Goal: Task Accomplishment & Management: Use online tool/utility

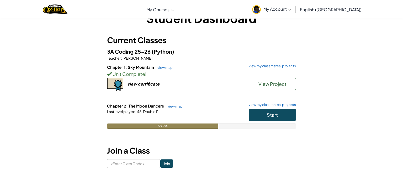
scroll to position [17, 0]
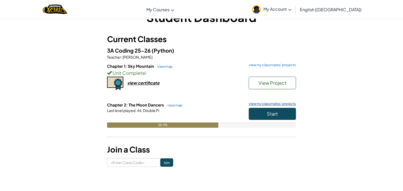
click at [264, 103] on link "view my classmates' projects" at bounding box center [271, 103] width 50 height 3
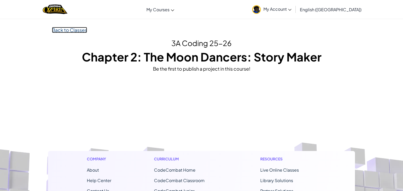
click at [62, 32] on link "Back to Classes" at bounding box center [69, 30] width 35 height 6
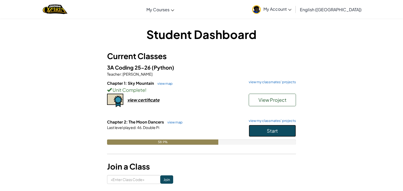
click at [253, 127] on button "Start" at bounding box center [272, 131] width 47 height 12
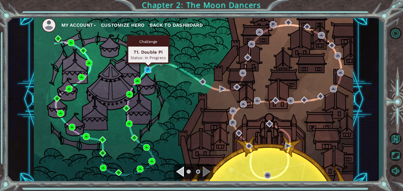
click at [149, 70] on img at bounding box center [147, 70] width 7 height 7
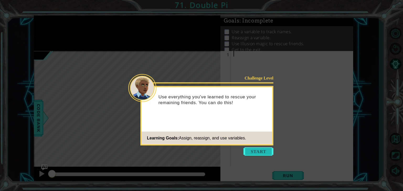
click at [250, 152] on button "Start" at bounding box center [258, 152] width 30 height 8
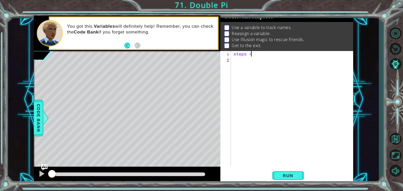
scroll to position [0, 1]
type textarea "steps = 2"
type textarea "hero.moveUp(steps)"
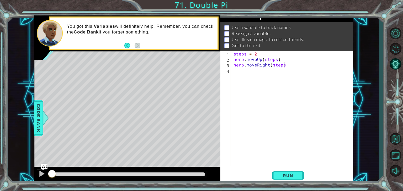
type textarea "hero.moveRight(steps)"
click at [242, 74] on div "steps = 2 hero . moveUp ( steps ) hero . moveRight ( steps )" at bounding box center [293, 114] width 122 height 127
type textarea "hero.moveDown(steps)"
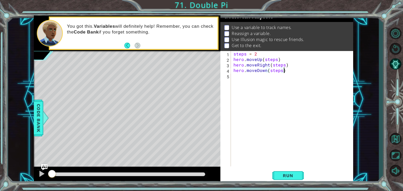
click at [243, 80] on div "steps = 2 hero . moveUp ( steps ) hero . moveRight ( steps ) hero . moveDown ( …" at bounding box center [293, 114] width 122 height 127
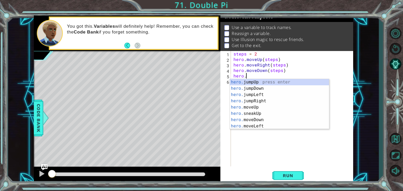
scroll to position [0, 0]
click at [257, 54] on div "steps = 2 hero . moveUp ( steps ) hero . moveRight ( steps ) hero . moveDown ( …" at bounding box center [293, 114] width 122 height 127
type textarea "steps = 2"
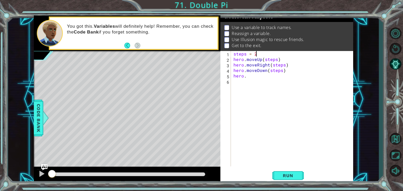
scroll to position [0, 0]
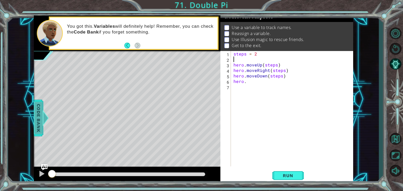
click at [35, 124] on span "Code Bank" at bounding box center [38, 118] width 8 height 32
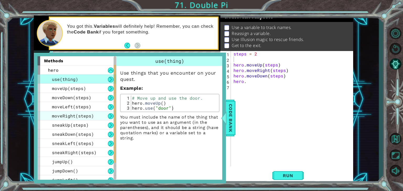
scroll to position [50, 0]
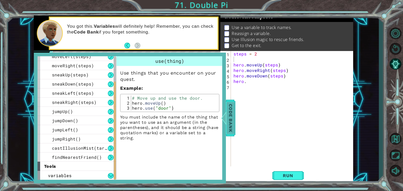
click at [229, 125] on span "Code Bank" at bounding box center [230, 118] width 8 height 32
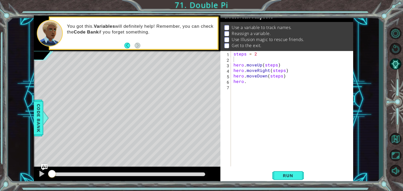
click at [247, 60] on div "steps = 2 hero . moveUp ( steps ) hero . moveRight ( steps ) hero . moveDown ( …" at bounding box center [293, 114] width 122 height 127
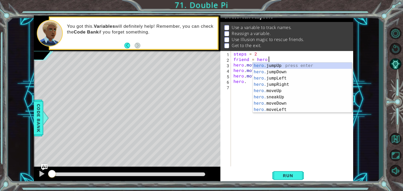
scroll to position [0, 2]
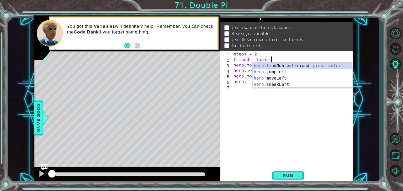
type textarea "friend = [DOMAIN_NAME]"
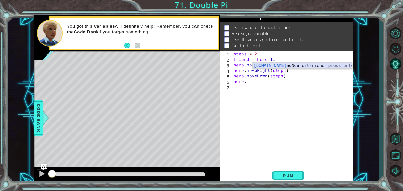
click at [261, 64] on div "[DOMAIN_NAME] ndNearestFriend press enter" at bounding box center [302, 72] width 99 height 19
click at [253, 83] on div "steps = 2 friend = hero . findNearestFriend ( ) hero . moveUp ( steps ) hero . …" at bounding box center [293, 114] width 122 height 127
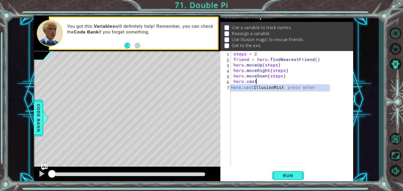
scroll to position [0, 1]
click at [261, 88] on div "hero.cast IllusionMist press enter" at bounding box center [279, 94] width 99 height 19
type textarea "hero.castIllusionMist(friend)"
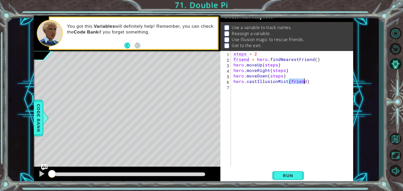
click at [321, 83] on div "steps = 2 friend = hero . findNearestFriend ( ) hero . moveUp ( steps ) hero . …" at bounding box center [293, 114] width 122 height 127
click at [254, 87] on div "steps = 2 friend = hero . findNearestFriend ( ) hero . moveUp ( steps ) hero . …" at bounding box center [293, 114] width 122 height 127
click at [262, 87] on div "steps = 2 friend = hero . findNearestFriend ( ) hero . moveUp ( steps ) hero . …" at bounding box center [293, 114] width 122 height 127
click at [278, 176] on span "Run" at bounding box center [287, 175] width 21 height 5
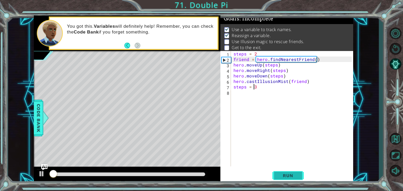
scroll to position [2, 0]
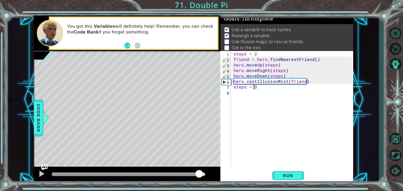
drag, startPoint x: 73, startPoint y: 172, endPoint x: 202, endPoint y: 173, distance: 128.2
click at [202, 173] on div at bounding box center [198, 174] width 9 height 9
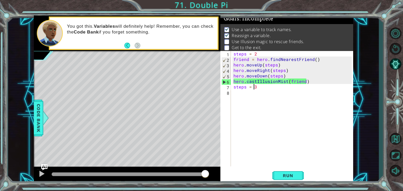
click at [265, 88] on div "steps = 2 friend = hero . findNearestFriend ( ) hero . moveUp ( steps ) hero . …" at bounding box center [293, 114] width 122 height 127
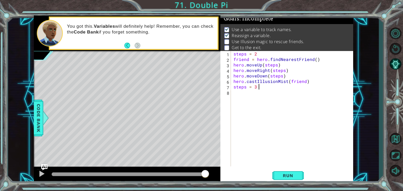
type textarea "steps = 3"
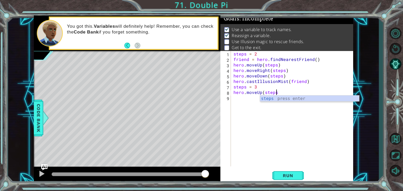
type textarea "hero.moveUp(steps)"
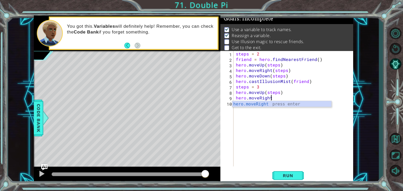
scroll to position [0, 2]
type textarea "hero.moveRight(steps)"
click at [270, 110] on div "steps = 2 friend = hero . findNearestFriend ( ) hero . moveUp ( steps ) hero . …" at bounding box center [295, 114] width 120 height 127
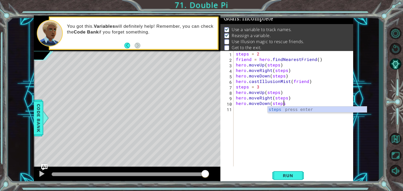
scroll to position [0, 3]
type textarea "hero.moveDown(steps)"
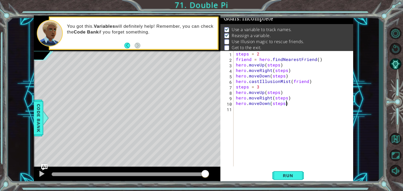
click at [257, 112] on div "steps = 2 friend = hero . findNearestFriend ( ) hero . moveUp ( steps ) hero . …" at bounding box center [295, 114] width 120 height 127
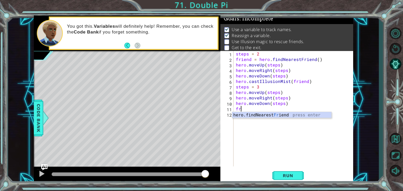
scroll to position [0, 0]
type textarea "freind"
click at [256, 116] on div "hero. f indNea re stFr i e nd press enter" at bounding box center [281, 121] width 99 height 19
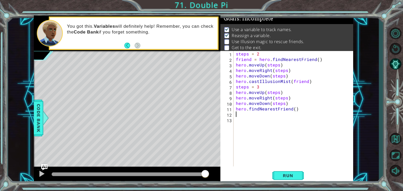
scroll to position [0, 0]
click at [235, 110] on div "steps = 2 friend = hero . findNearestFriend ( ) hero . moveUp ( steps ) hero . …" at bounding box center [295, 114] width 120 height 127
type textarea "friend = hero.findNearestFriend()"
click at [248, 117] on div "steps = 2 friend = hero . findNearestFriend ( ) hero . moveUp ( steps ) hero . …" at bounding box center [295, 114] width 120 height 127
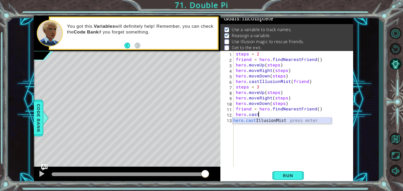
click at [255, 119] on div "hero.cast IllusionMist press enter" at bounding box center [281, 127] width 99 height 19
type textarea "hero.castIllusionMist(friend)"
click at [311, 117] on div "steps = 2 friend = hero . findNearestFriend ( ) hero . moveUp ( steps ) hero . …" at bounding box center [295, 114] width 120 height 127
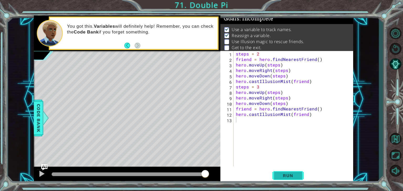
drag, startPoint x: 279, startPoint y: 173, endPoint x: 280, endPoint y: 169, distance: 3.3
click at [280, 169] on button "Run" at bounding box center [287, 175] width 31 height 13
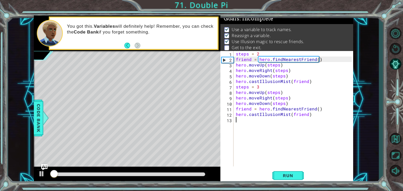
click at [243, 123] on div "steps = 2 friend = hero . findNearestFriend ( ) hero . moveUp ( steps ) hero . …" at bounding box center [295, 114] width 120 height 127
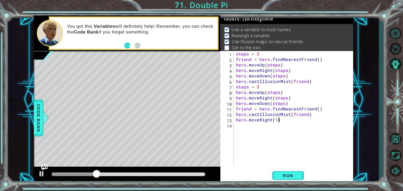
scroll to position [0, 2]
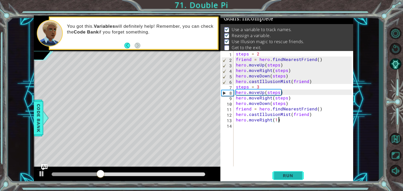
type textarea "hero.moveRight(1)"
click at [285, 175] on span "Run" at bounding box center [287, 175] width 21 height 5
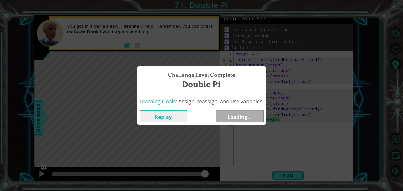
drag, startPoint x: 56, startPoint y: 174, endPoint x: 210, endPoint y: 167, distance: 154.1
click at [210, 167] on body "1 ההההההההההההההההההההההההההההההההההההההההההההההההההההההההההההההההההההההההההההה…" at bounding box center [201, 95] width 403 height 191
click at [232, 117] on button "Next" at bounding box center [240, 117] width 48 height 12
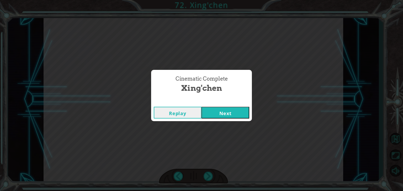
click at [235, 114] on button "Next" at bounding box center [225, 113] width 48 height 12
click at [224, 115] on button "Next" at bounding box center [225, 113] width 48 height 12
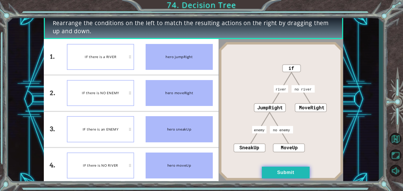
click at [294, 171] on button "Submit" at bounding box center [286, 173] width 48 height 12
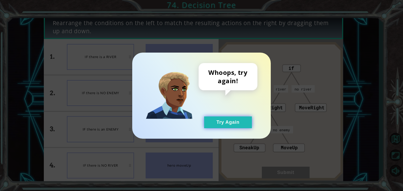
click at [236, 125] on button "Try Again" at bounding box center [228, 123] width 48 height 12
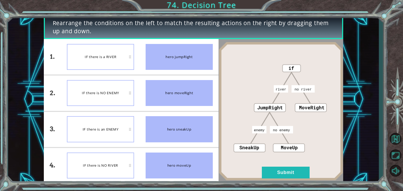
drag, startPoint x: 170, startPoint y: 162, endPoint x: 195, endPoint y: 82, distance: 83.8
click at [195, 82] on ul "hero jumpRight hero moveRight hero sneakUp hero moveUp" at bounding box center [179, 111] width 79 height 145
click at [265, 173] on button "Submit" at bounding box center [286, 173] width 48 height 12
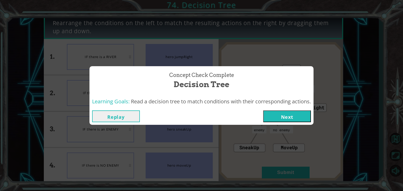
click at [280, 115] on button "Next" at bounding box center [287, 117] width 48 height 12
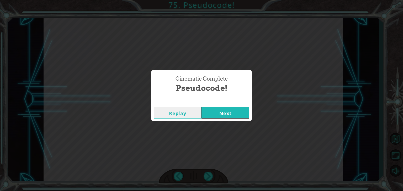
click at [237, 113] on button "Next" at bounding box center [225, 113] width 48 height 12
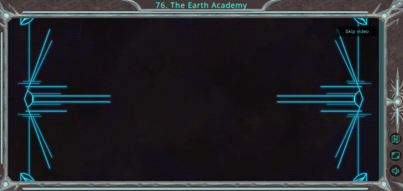
click at [352, 34] on button "Skip video" at bounding box center [356, 31] width 39 height 10
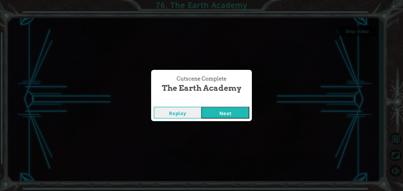
click at [241, 107] on button "Next" at bounding box center [225, 113] width 48 height 12
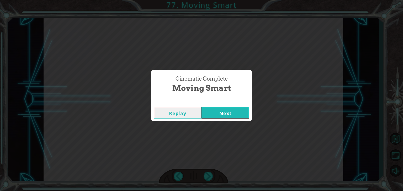
click at [237, 117] on button "Next" at bounding box center [225, 113] width 48 height 12
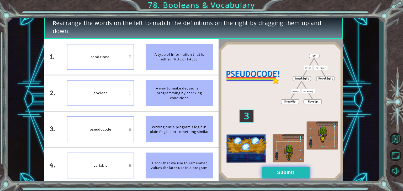
click at [289, 174] on button "Submit" at bounding box center [286, 173] width 48 height 12
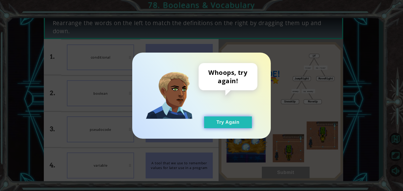
click at [230, 120] on button "Try Again" at bounding box center [228, 123] width 48 height 12
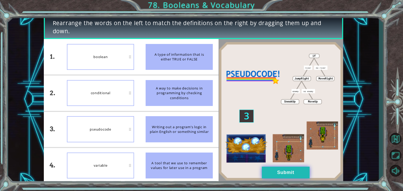
click at [288, 171] on button "Submit" at bounding box center [286, 173] width 48 height 12
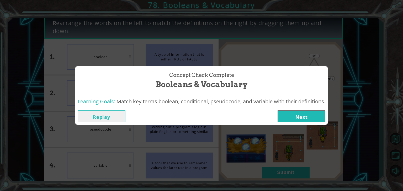
click at [110, 114] on button "Replay" at bounding box center [102, 117] width 48 height 12
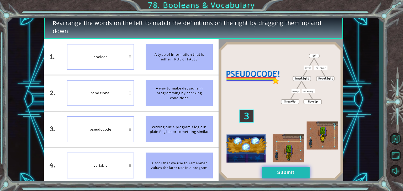
click at [264, 170] on button "Submit" at bounding box center [286, 173] width 48 height 12
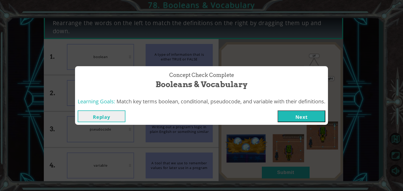
click at [300, 113] on button "Next" at bounding box center [301, 117] width 48 height 12
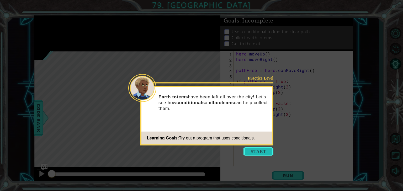
click at [253, 151] on button "Start" at bounding box center [258, 152] width 30 height 8
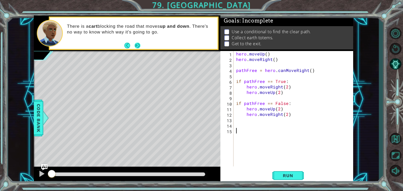
click at [136, 48] on button "Next" at bounding box center [138, 45] width 6 height 6
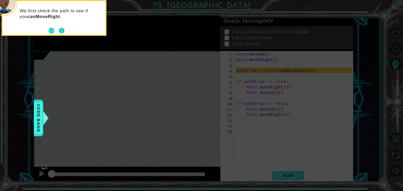
click at [62, 30] on button "Next" at bounding box center [62, 31] width 6 height 6
click at [61, 31] on button "Next" at bounding box center [62, 31] width 6 height 6
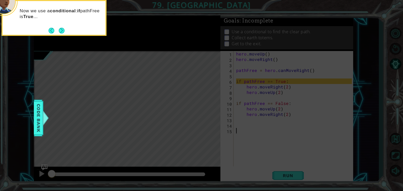
click at [61, 31] on button "Next" at bounding box center [62, 31] width 6 height 6
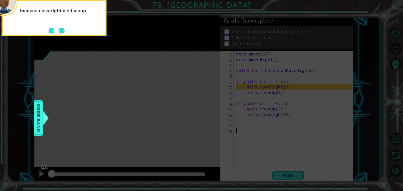
click at [61, 31] on button "Next" at bounding box center [62, 31] width 8 height 8
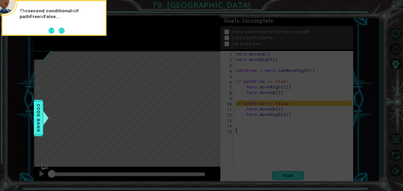
click at [61, 31] on button "Next" at bounding box center [62, 31] width 6 height 6
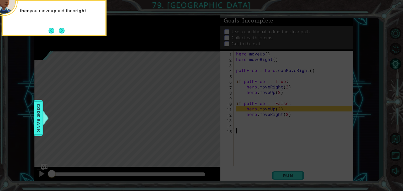
click at [61, 31] on button "Next" at bounding box center [62, 31] width 6 height 6
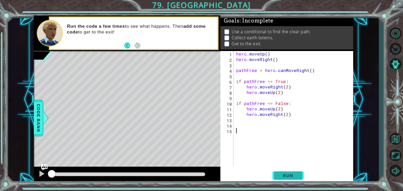
click at [280, 177] on span "Run" at bounding box center [287, 175] width 21 height 5
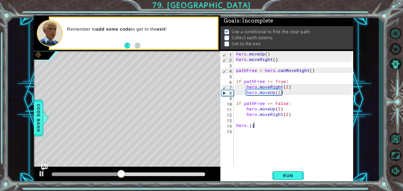
type textarea "hero.j"
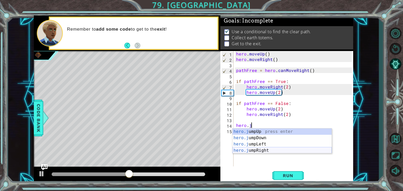
click at [260, 152] on div "hero.j umpUp press enter hero.j umpDown press enter hero.j umpLeft press enter …" at bounding box center [281, 148] width 99 height 38
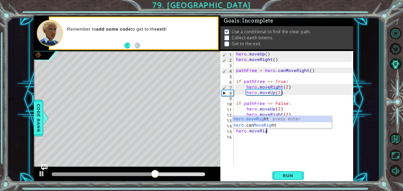
scroll to position [0, 2]
click at [263, 119] on div "hero.moveRight press enter hero. can MoveRight press enter" at bounding box center [281, 128] width 99 height 25
type textarea "hero.moveRight(1)"
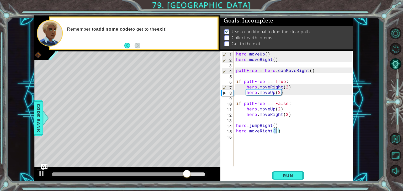
click at [265, 138] on div "hero . moveUp ( ) hero . moveRight ( ) pathFree = hero . canMoveRight ( ) if pa…" at bounding box center [294, 114] width 119 height 127
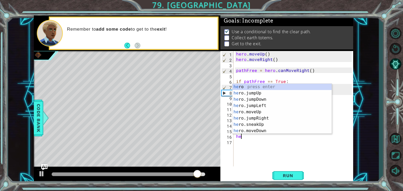
scroll to position [0, 0]
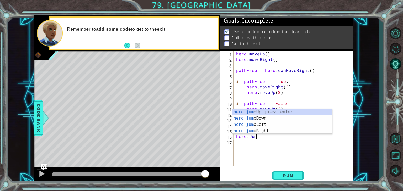
type textarea "hero.Jump"
click at [266, 121] on div "hero.jump Up press enter hero.jump Down press enter hero.jump Left press enter …" at bounding box center [281, 128] width 99 height 38
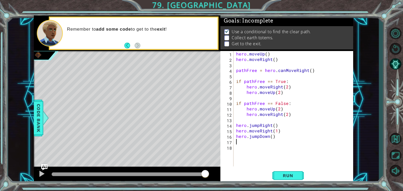
click at [250, 138] on div "hero . moveUp ( ) hero . moveRight ( ) pathFree = hero . canMoveRight ( ) if pa…" at bounding box center [294, 114] width 119 height 127
type textarea "hero.jumpDown()"
click at [263, 143] on div "hero . moveUp ( ) hero . moveRight ( ) pathFree = hero . canMoveRight ( ) if pa…" at bounding box center [293, 109] width 117 height 116
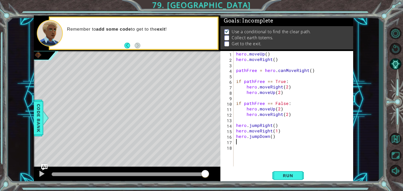
paste textarea "hero.jumpDown()"
click at [258, 142] on div "hero . moveUp ( ) hero . moveRight ( ) pathFree = hero . canMoveRight ( ) if pa…" at bounding box center [294, 114] width 119 height 127
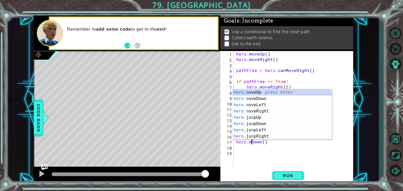
scroll to position [0, 1]
type textarea "hero.moveDown()"
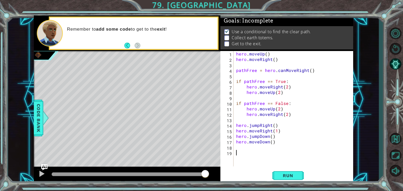
click at [261, 151] on div "hero . moveUp ( ) hero . moveRight ( ) pathFree = hero . canMoveRight ( ) if pa…" at bounding box center [294, 114] width 119 height 127
click at [271, 136] on div "hero . moveUp ( ) hero . moveRight ( ) pathFree = hero . canMoveRight ( ) if pa…" at bounding box center [294, 114] width 119 height 127
click at [272, 144] on div "hero . moveUp ( ) hero . moveRight ( ) pathFree = hero . canMoveRight ( ) if pa…" at bounding box center [294, 114] width 119 height 127
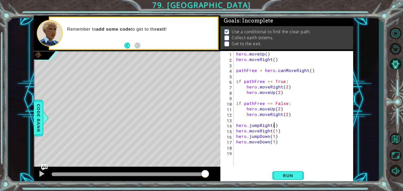
click at [273, 126] on div "hero . moveUp ( ) hero . moveRight ( ) pathFree = hero . canMoveRight ( ) if pa…" at bounding box center [294, 114] width 119 height 127
type textarea "hero.jumpRight(1)"
click at [282, 173] on button "Run" at bounding box center [287, 175] width 31 height 13
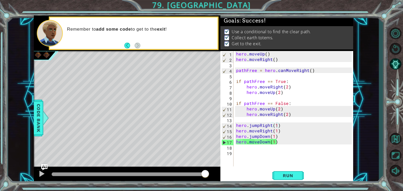
drag, startPoint x: 71, startPoint y: 172, endPoint x: 215, endPoint y: 184, distance: 145.2
click at [215, 184] on body "1 ההההההההההההההההההההההההההההההההההההההההההההההההההההההההההההההההההההההההההההה…" at bounding box center [201, 95] width 403 height 191
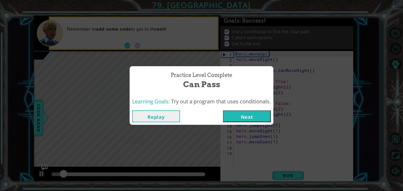
click at [261, 119] on button "Next" at bounding box center [247, 117] width 48 height 12
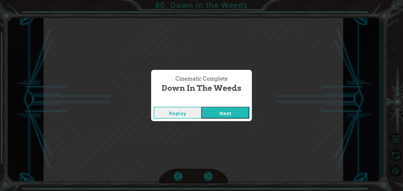
click at [238, 113] on button "Next" at bounding box center [225, 113] width 48 height 12
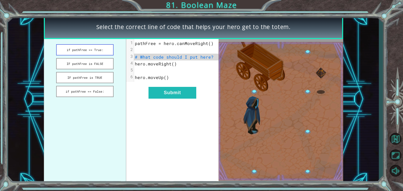
click at [104, 52] on button "if pathFree == True:" at bounding box center [84, 49] width 57 height 11
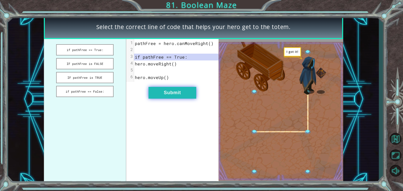
click at [166, 94] on button "Submit" at bounding box center [172, 93] width 48 height 12
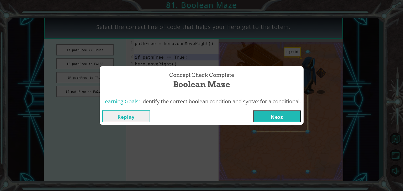
click at [270, 120] on button "Next" at bounding box center [277, 117] width 48 height 12
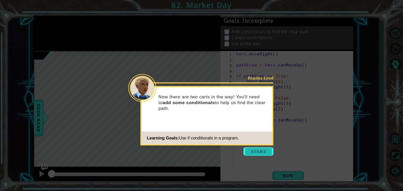
click at [251, 152] on button "Start" at bounding box center [258, 152] width 30 height 8
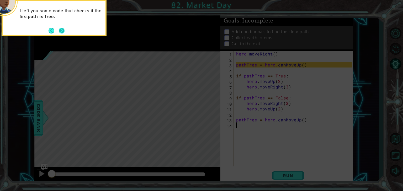
click at [63, 29] on button "Next" at bounding box center [61, 31] width 6 height 6
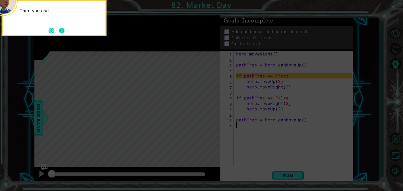
click at [62, 30] on button "Next" at bounding box center [62, 31] width 10 height 10
click at [63, 31] on button "Next" at bounding box center [61, 31] width 6 height 6
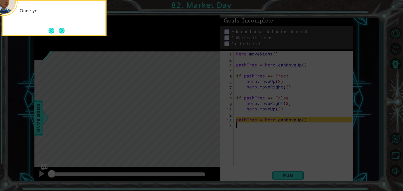
click at [63, 31] on button "Next" at bounding box center [61, 31] width 6 height 6
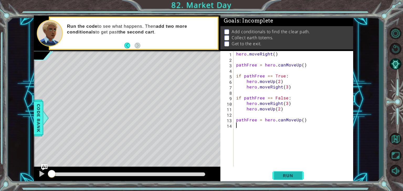
click at [299, 175] on button "Run" at bounding box center [287, 175] width 31 height 13
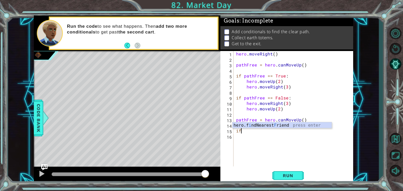
type textarea "i"
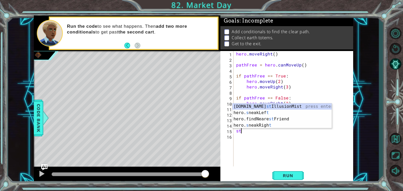
type textarea "s"
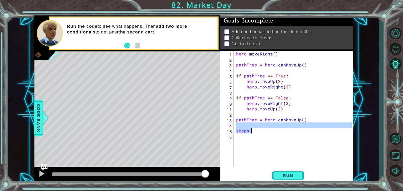
type textarea "steps"
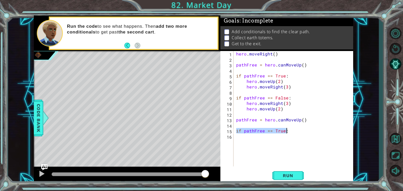
type textarea "if pathFree == True:"
click at [287, 134] on div "hero . moveRight ( ) pathFree = hero . canMoveUp ( ) if pathFree == True : hero…" at bounding box center [293, 109] width 117 height 116
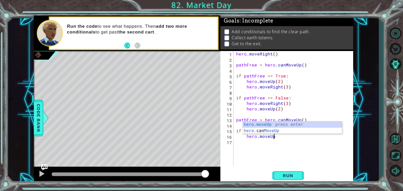
scroll to position [0, 2]
type textarea "hero.moveUp(1)"
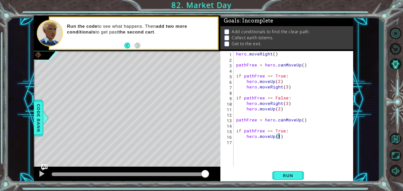
click at [275, 145] on div "hero . moveRight ( ) pathFree = hero . canMoveUp ( ) if pathFree == True : hero…" at bounding box center [294, 114] width 119 height 127
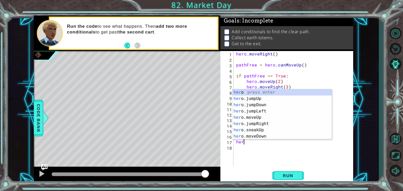
scroll to position [0, 0]
type textarea "h"
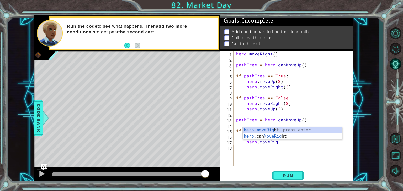
scroll to position [0, 2]
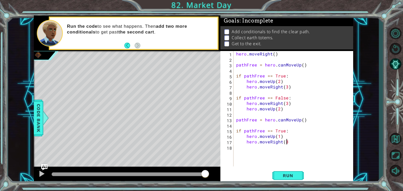
type textarea "hero.moveRight(3)"
type textarea "if pathFree == False"
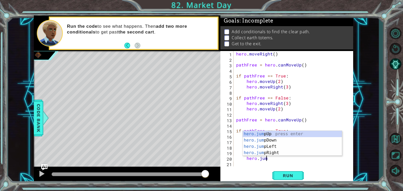
scroll to position [0, 2]
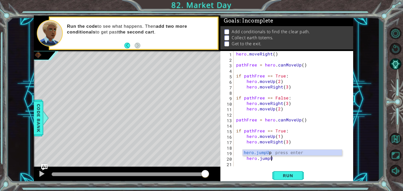
type textarea "hero.jumpUp"
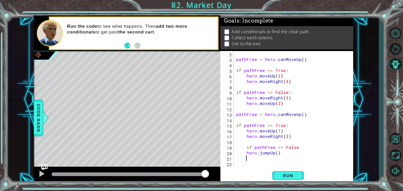
click at [275, 153] on div "pathFree = hero . canMoveUp ( ) if pathFree == True : hero . moveUp ( 2 ) hero …" at bounding box center [294, 114] width 119 height 127
click at [286, 175] on span "Run" at bounding box center [287, 175] width 21 height 5
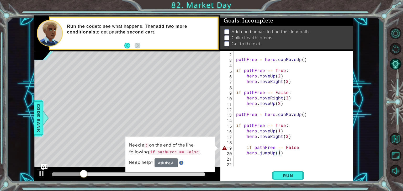
click at [299, 149] on div "pathFree = hero . canMoveUp ( ) if pathFree == True : hero . moveUp ( 2 ) hero …" at bounding box center [294, 114] width 119 height 127
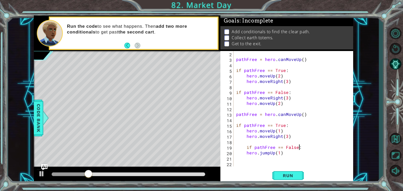
scroll to position [0, 3]
click at [286, 178] on span "Run" at bounding box center [287, 175] width 21 height 5
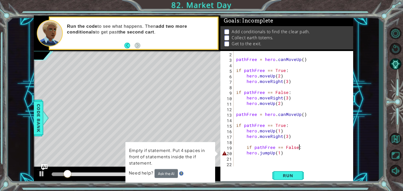
click at [247, 153] on div "pathFree = hero . canMoveUp ( ) if pathFree == True : hero . moveUp ( 2 ) hero …" at bounding box center [294, 114] width 119 height 127
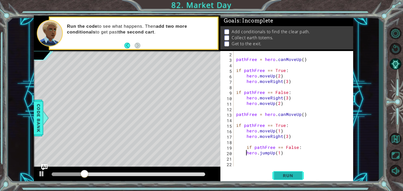
click at [279, 176] on span "Run" at bounding box center [287, 175] width 21 height 5
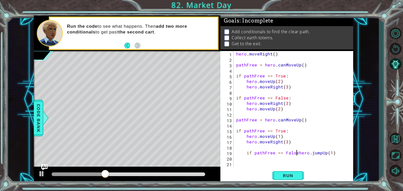
scroll to position [0, 0]
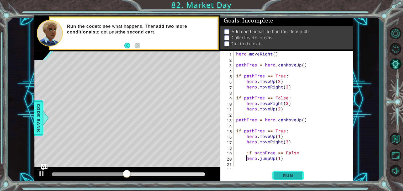
click at [292, 179] on button "Run" at bounding box center [287, 175] width 31 height 13
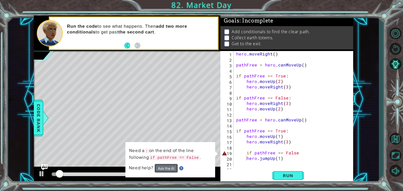
click at [167, 168] on button "Ask the AI" at bounding box center [165, 168] width 23 height 9
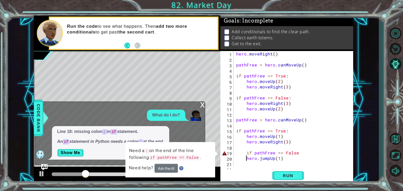
click at [114, 157] on div "Line 18: missing colon : in if statement. An if statement in Python needs a col…" at bounding box center [110, 143] width 117 height 34
click at [182, 133] on div "Line 18: missing colon : in if statement. An if statement in Python needs a col…" at bounding box center [118, 143] width 167 height 34
click at [239, 153] on div "hero . moveRight ( ) pathFree = hero . canMoveUp ( ) if pathFree == True : hero…" at bounding box center [294, 114] width 119 height 127
click at [236, 153] on div "hero . moveRight ( ) pathFree = hero . canMoveUp ( ) if pathFree == True : hero…" at bounding box center [294, 114] width 119 height 127
click at [246, 154] on div "hero . moveRight ( ) pathFree = hero . canMoveUp ( ) if pathFree == True : hero…" at bounding box center [294, 114] width 119 height 127
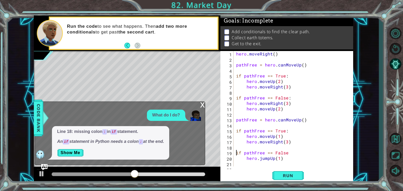
click at [290, 153] on div "hero . moveRight ( ) pathFree = hero . canMoveUp ( ) if pathFree == True : hero…" at bounding box center [294, 114] width 119 height 127
click at [73, 153] on button "Show Me" at bounding box center [70, 153] width 26 height 8
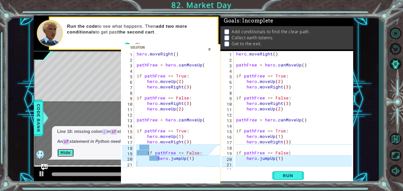
click at [68, 154] on button "Hide" at bounding box center [65, 153] width 17 height 8
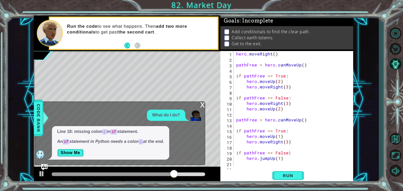
click at [246, 159] on div "hero . moveRight ( ) pathFree = hero . canMoveUp ( ) if pathFree == True : hero…" at bounding box center [294, 114] width 119 height 127
click at [277, 173] on button "Run" at bounding box center [287, 175] width 31 height 13
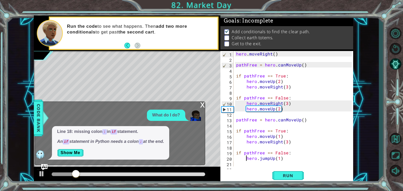
click at [203, 106] on div "x" at bounding box center [202, 104] width 5 height 5
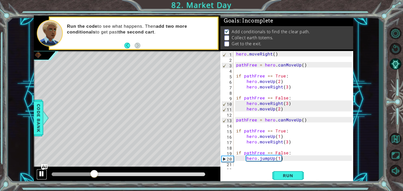
click at [40, 174] on div at bounding box center [41, 174] width 7 height 7
click at [286, 159] on div "hero . moveRight ( ) pathFree = hero . canMoveUp ( ) if pathFree == True : hero…" at bounding box center [294, 114] width 119 height 127
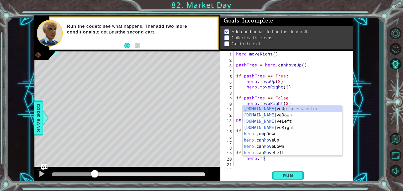
scroll to position [0, 2]
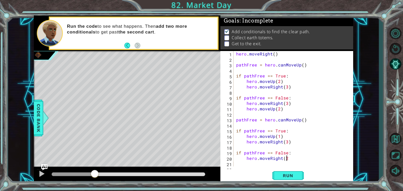
type textarea "hero.moveRight(2)"
click at [269, 165] on div "hero . moveRight ( ) pathFree = hero . canMoveUp ( ) if pathFree == True : hero…" at bounding box center [294, 114] width 119 height 127
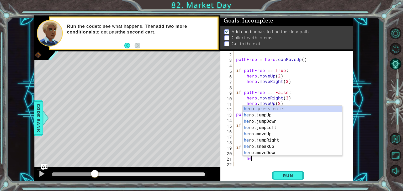
scroll to position [5, 0]
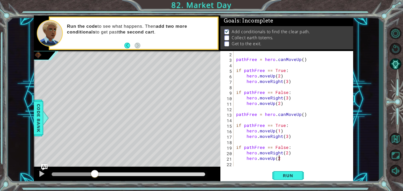
type textarea "hero.moveUp(2)"
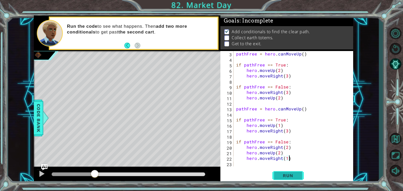
scroll to position [0, 3]
type textarea "hero.moveRight(1)"
click at [281, 179] on button "Run" at bounding box center [287, 175] width 31 height 13
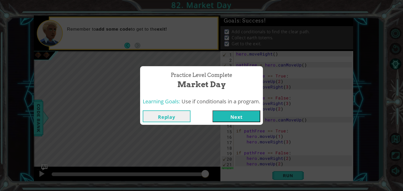
click at [228, 119] on button "Next" at bounding box center [236, 117] width 48 height 12
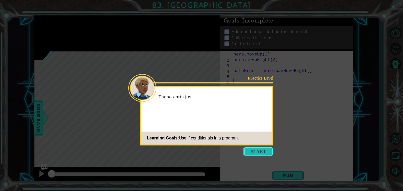
click at [258, 151] on button "Start" at bounding box center [258, 152] width 30 height 8
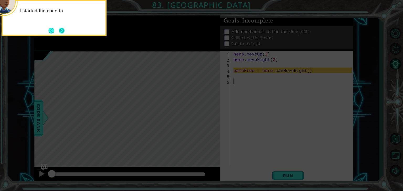
click at [60, 29] on button "Next" at bounding box center [61, 30] width 9 height 9
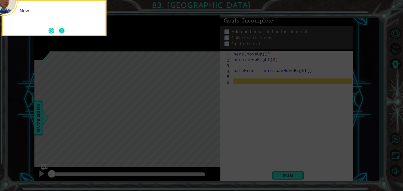
click at [60, 29] on button "Next" at bounding box center [62, 31] width 6 height 6
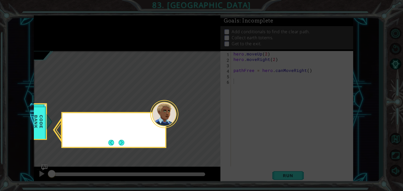
click at [60, 29] on icon at bounding box center [201, 95] width 403 height 191
click at [122, 145] on button "Next" at bounding box center [122, 143] width 6 height 6
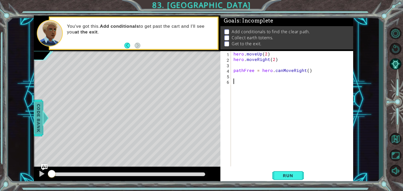
click at [36, 119] on span "Code Bank" at bounding box center [38, 118] width 8 height 32
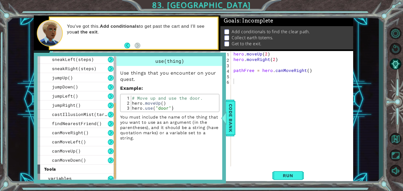
scroll to position [96, 0]
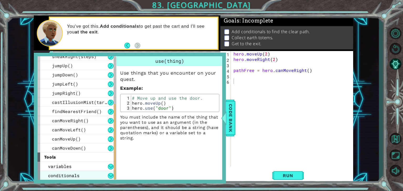
click at [73, 173] on span "conditionals" at bounding box center [63, 176] width 31 height 6
click at [81, 175] on div "conditionals" at bounding box center [76, 175] width 79 height 9
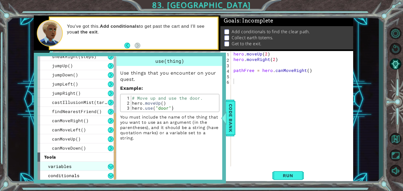
click at [84, 166] on div "variables" at bounding box center [76, 166] width 79 height 9
click at [89, 158] on div "tools" at bounding box center [76, 157] width 79 height 9
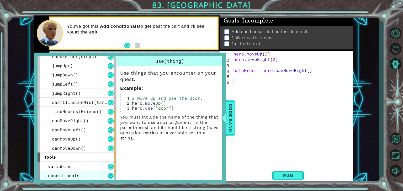
click at [110, 177] on button at bounding box center [111, 176] width 6 height 6
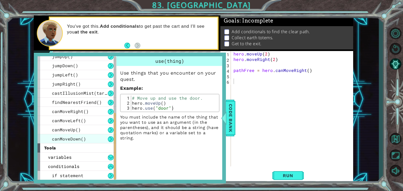
click at [107, 136] on div "canMoveDown()" at bounding box center [76, 139] width 79 height 9
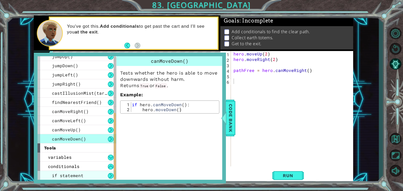
click at [106, 177] on div "if statement" at bounding box center [76, 175] width 79 height 9
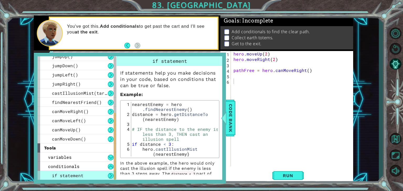
scroll to position [10, 0]
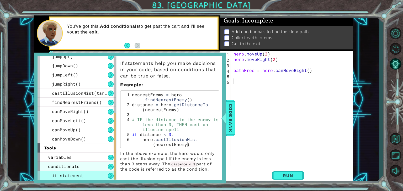
click at [101, 165] on div "conditionals" at bounding box center [76, 166] width 79 height 9
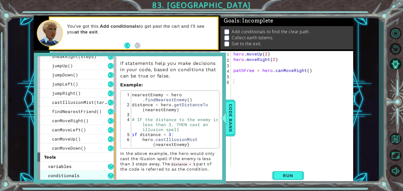
click at [101, 165] on div "variables" at bounding box center [76, 166] width 79 height 9
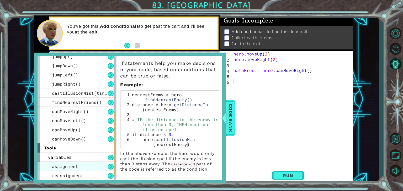
scroll to position [114, 0]
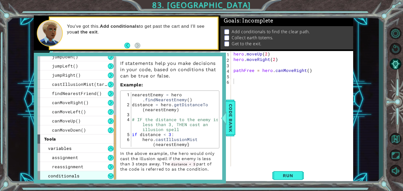
click at [92, 176] on div "conditionals" at bounding box center [76, 175] width 79 height 9
drag, startPoint x: 180, startPoint y: 149, endPoint x: 180, endPoint y: 168, distance: 18.6
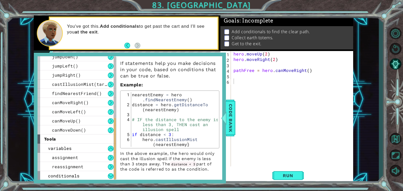
click at [180, 168] on div "If statements help you make decisions in your code, based on conditions that ca…" at bounding box center [169, 114] width 106 height 116
click at [83, 173] on div "conditionals" at bounding box center [76, 175] width 79 height 9
click at [86, 175] on div "conditionals" at bounding box center [76, 175] width 79 height 9
click at [113, 178] on button at bounding box center [111, 177] width 6 height 6
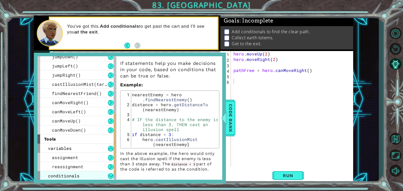
click at [60, 176] on span "conditionals" at bounding box center [63, 176] width 31 height 6
click at [230, 128] on span "Code Bank" at bounding box center [230, 118] width 8 height 32
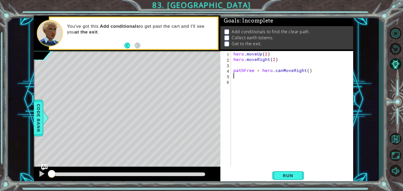
click at [257, 79] on div "hero . moveUp ( 2 ) hero . moveRight ( 2 ) pathFree = hero . canMoveRight ( )" at bounding box center [293, 114] width 122 height 127
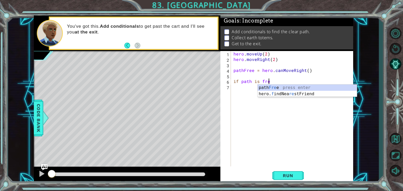
scroll to position [0, 2]
click at [264, 89] on div "path Free press enter hero. f indNea re stFri e nd press enter" at bounding box center [306, 97] width 99 height 25
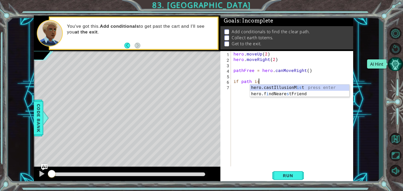
click at [394, 64] on button "AI Hint" at bounding box center [395, 64] width 15 height 14
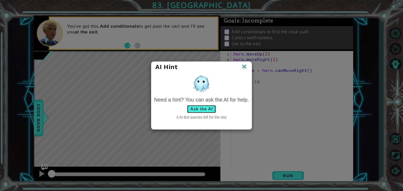
click at [203, 108] on button "Ask the AI" at bounding box center [201, 109] width 29 height 8
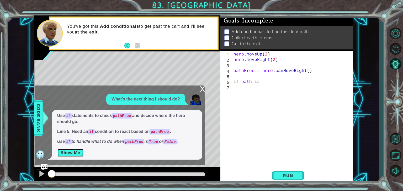
click at [73, 152] on button "Show Me" at bounding box center [70, 153] width 26 height 8
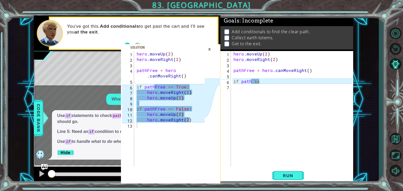
click at [208, 51] on div "×" at bounding box center [209, 49] width 8 height 9
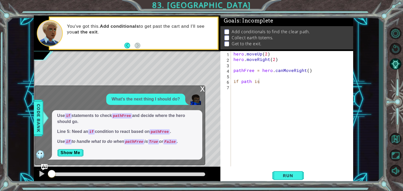
click at [268, 82] on div "hero . moveUp ( 2 ) hero . moveRight ( 2 ) pathFree = hero . canMoveRight ( ) i…" at bounding box center [293, 114] width 122 height 127
type textarea "if pathfree == True"
click at [202, 88] on div "x" at bounding box center [202, 88] width 5 height 5
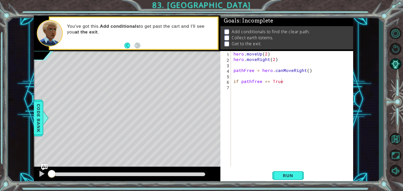
click at [282, 78] on div "hero . moveUp ( 2 ) hero . moveRight ( 2 ) pathFree = hero . canMoveRight ( ) i…" at bounding box center [293, 114] width 122 height 127
click at [283, 80] on div "hero . moveUp ( 2 ) hero . moveRight ( 2 ) pathFree = hero . canMoveRight ( ) i…" at bounding box center [293, 114] width 122 height 127
type textarea "if pathfree == True:"
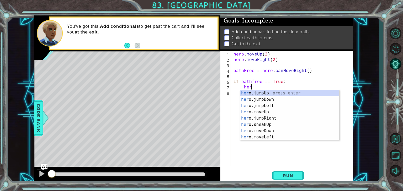
scroll to position [0, 1]
type textarea "h"
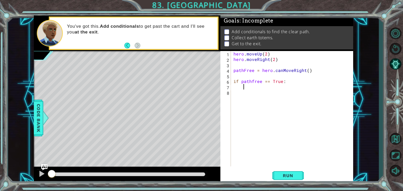
scroll to position [0, 0]
click at [282, 79] on div "hero . moveUp ( 2 ) hero . moveRight ( 2 ) pathFree = hero . canMoveRight ( ) i…" at bounding box center [293, 114] width 122 height 127
click at [288, 83] on div "hero . moveUp ( 2 ) hero . moveRight ( 2 ) pathFree = hero . canMoveRight ( ) s…" at bounding box center [293, 114] width 122 height 127
type textarea "if pathfree == True:"
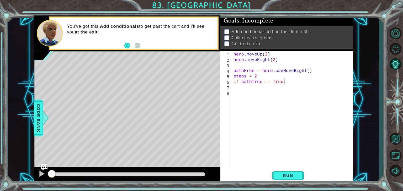
click at [288, 85] on div "hero . moveUp ( 2 ) hero . moveRight ( 2 ) pathFree = hero . canMoveRight ( ) s…" at bounding box center [293, 114] width 122 height 127
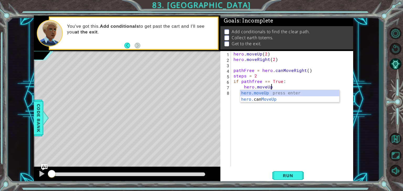
scroll to position [0, 2]
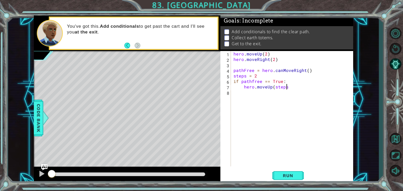
type textarea "hero.moveUp(steps)"
click at [267, 97] on div "hero . moveUp ( 2 ) hero . moveRight ( 2 ) pathFree = hero . canMoveRight ( ) s…" at bounding box center [293, 114] width 122 height 127
type textarea "hero.moveRight(steps)"
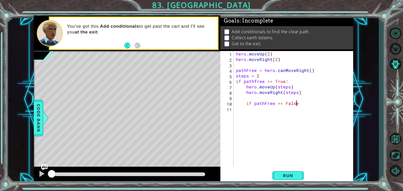
type textarea "if pathFree == False:"
click at [245, 105] on div "hero . moveUp ( 2 ) hero . moveRight ( 2 ) pathFree = hero . canMoveRight ( ) s…" at bounding box center [295, 114] width 120 height 127
type textarea "if pathFree == False:"
click at [283, 179] on button "Run" at bounding box center [287, 175] width 31 height 13
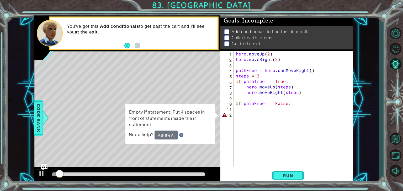
click at [244, 116] on div "hero . moveUp ( 2 ) hero . moveRight ( 2 ) pathFree = hero . canMoveRight ( ) s…" at bounding box center [295, 114] width 120 height 127
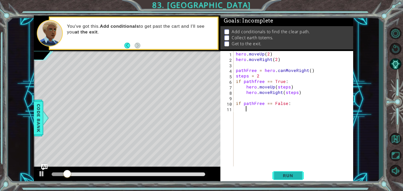
click at [280, 179] on button "Run" at bounding box center [287, 175] width 31 height 13
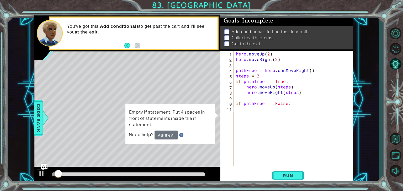
click at [248, 120] on div "hero . moveUp ( 2 ) hero . moveRight ( 2 ) pathFree = hero . canMoveRight ( ) s…" at bounding box center [295, 114] width 120 height 127
click at [244, 115] on div "hero . moveUp ( 2 ) hero . moveRight ( 2 ) pathFree = hero . canMoveRight ( ) s…" at bounding box center [295, 114] width 120 height 127
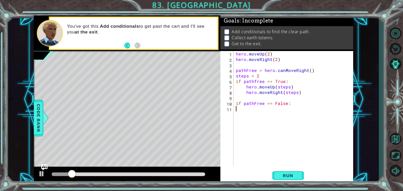
type textarea "if pathFree == False:"
click at [288, 176] on span "Run" at bounding box center [287, 175] width 21 height 5
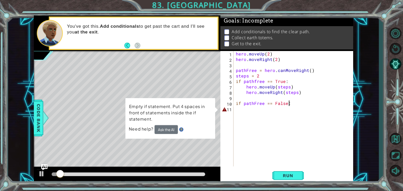
click at [243, 107] on div "hero . moveUp ( 2 ) hero . moveRight ( 2 ) pathFree = hero . canMoveRight ( ) s…" at bounding box center [295, 114] width 120 height 127
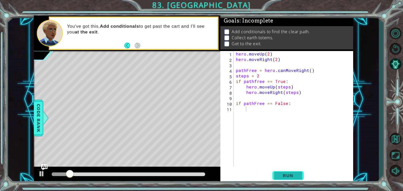
click at [284, 176] on span "Run" at bounding box center [287, 175] width 21 height 5
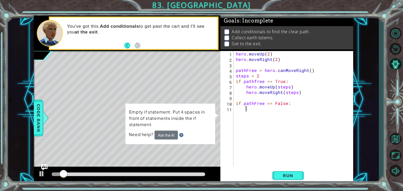
click at [250, 108] on div "hero . moveUp ( 2 ) hero . moveRight ( 2 ) pathFree = hero . canMoveRight ( ) s…" at bounding box center [295, 114] width 120 height 127
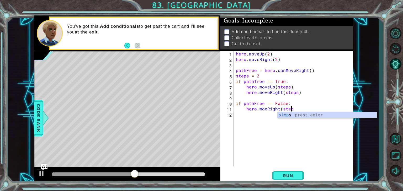
scroll to position [0, 3]
type textarea "hero.moeRight(steps)"
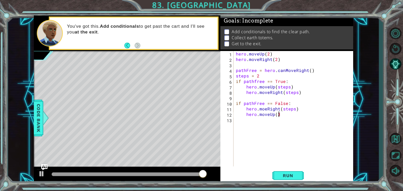
scroll to position [0, 2]
click at [284, 176] on span "Run" at bounding box center [287, 175] width 21 height 5
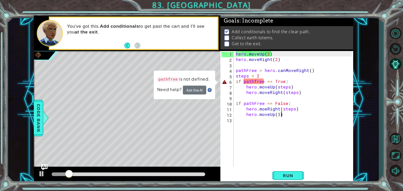
click at [256, 82] on div "hero . moveUp ( 2 ) hero . moveRight ( 2 ) pathFree = hero . canMoveRight ( ) s…" at bounding box center [295, 114] width 120 height 127
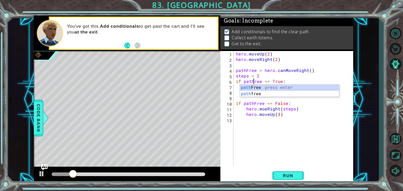
type textarea "if pathFree == True:"
click at [319, 131] on div "hero . moveUp ( 2 ) hero . moveRight ( 2 ) pathFree = hero . canMoveRight ( ) s…" at bounding box center [295, 114] width 120 height 127
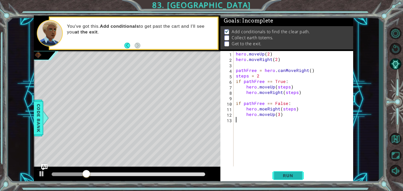
click at [274, 172] on button "Run" at bounding box center [287, 175] width 31 height 13
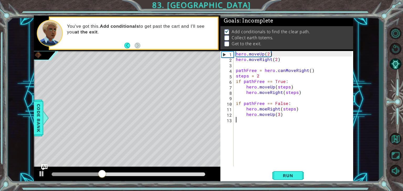
click at [273, 87] on div "hero . moveUp ( 2 ) hero . moveRight ( 2 ) pathFree = hero . canMoveRight ( ) s…" at bounding box center [295, 114] width 120 height 127
drag, startPoint x: 245, startPoint y: 94, endPoint x: 306, endPoint y: 93, distance: 61.1
click at [306, 93] on div "hero . moveUp ( 2 ) hero . moveRight ( 2 ) pathFree = hero . canMoveRight ( ) s…" at bounding box center [295, 114] width 120 height 127
click at [289, 81] on div "hero . moveUp ( 2 ) hero . moveRight ( 2 ) pathFree = hero . canMoveRight ( ) s…" at bounding box center [295, 114] width 120 height 127
type textarea "if pathFree == True:"
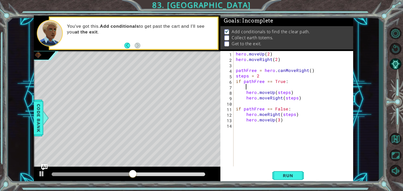
paste textarea "hero.moveRight(steps)"
click at [268, 98] on div "hero . moveUp ( 2 ) hero . moveRight ( 2 ) pathFree = hero . canMoveRight ( ) s…" at bounding box center [295, 114] width 120 height 127
type textarea "hero.moveRight(steps)"
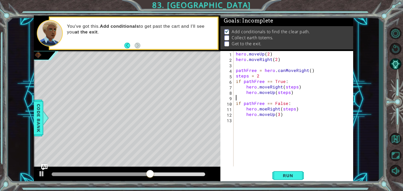
type textarea "hero.moveUp(steps)"
click at [282, 175] on span "Run" at bounding box center [287, 175] width 21 height 5
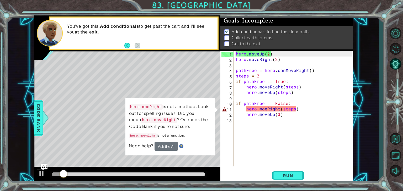
click at [264, 111] on div "hero . moveUp ( 2 ) hero . moveRight ( 2 ) pathFree = hero . canMoveRight ( ) s…" at bounding box center [295, 114] width 120 height 127
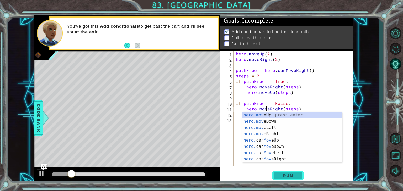
type textarea "hero.moveRight(steps)"
click at [280, 174] on span "Run" at bounding box center [287, 175] width 21 height 5
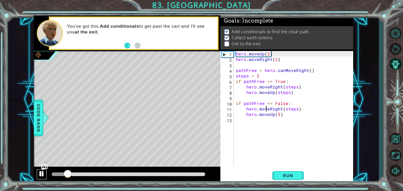
click at [40, 175] on div at bounding box center [41, 174] width 7 height 7
drag, startPoint x: 71, startPoint y: 175, endPoint x: 48, endPoint y: 178, distance: 22.7
click at [48, 178] on div at bounding box center [51, 174] width 9 height 9
click at [264, 122] on div "hero . moveUp ( 2 ) hero . moveRight ( 2 ) pathFree = hero . canMoveRight ( ) s…" at bounding box center [295, 114] width 120 height 127
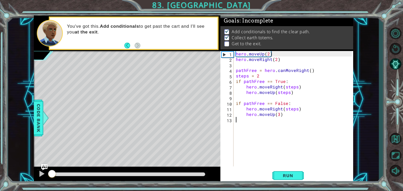
click at [264, 122] on div "hero . moveUp ( 2 ) hero . moveRight ( 2 ) pathFree = hero . canMoveRight ( ) s…" at bounding box center [295, 114] width 120 height 127
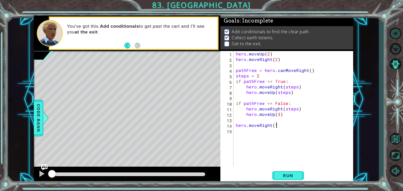
scroll to position [0, 2]
click at [288, 177] on span "Run" at bounding box center [287, 175] width 21 height 5
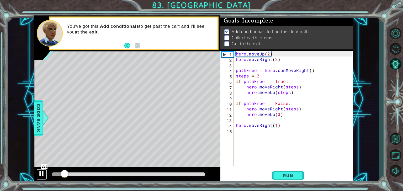
click at [40, 176] on div at bounding box center [41, 174] width 7 height 7
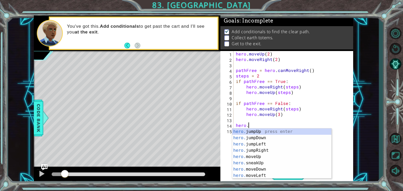
scroll to position [0, 0]
type textarea "h"
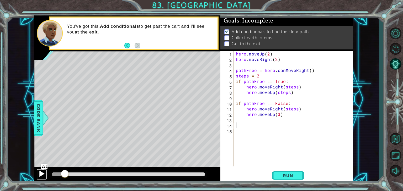
click at [40, 175] on div at bounding box center [41, 174] width 7 height 7
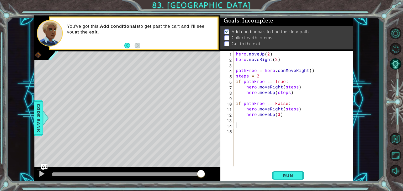
drag, startPoint x: 65, startPoint y: 175, endPoint x: 201, endPoint y: 174, distance: 136.1
click at [201, 174] on div at bounding box center [200, 174] width 9 height 9
click at [44, 175] on div at bounding box center [41, 174] width 7 height 7
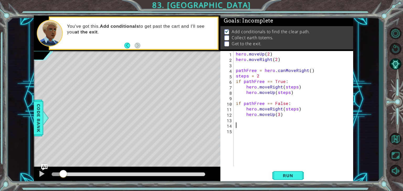
drag, startPoint x: 55, startPoint y: 176, endPoint x: 68, endPoint y: 175, distance: 12.9
click at [68, 175] on div at bounding box center [62, 174] width 9 height 9
click at [42, 174] on div at bounding box center [41, 174] width 7 height 7
click at [396, 63] on button "AI Hint" at bounding box center [395, 64] width 15 height 14
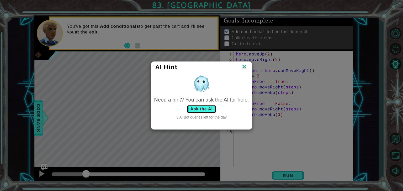
click at [206, 109] on button "Ask the AI" at bounding box center [201, 109] width 29 height 8
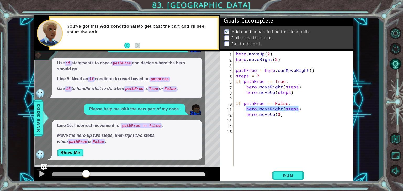
drag, startPoint x: 245, startPoint y: 110, endPoint x: 302, endPoint y: 109, distance: 56.9
click at [302, 109] on div "hero . moveUp ( 2 ) hero . moveRight ( 2 ) pathFree = hero . canMoveRight ( ) s…" at bounding box center [295, 114] width 120 height 127
click at [298, 117] on div "hero . moveUp ( 2 ) hero . moveRight ( 2 ) pathFree = hero . canMoveRight ( ) s…" at bounding box center [295, 114] width 120 height 127
click at [289, 109] on div "hero . moveUp ( 2 ) hero . moveRight ( 2 ) pathFree = hero . canMoveRight ( ) s…" at bounding box center [295, 114] width 120 height 127
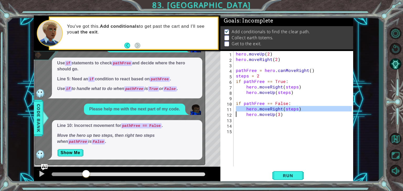
click at [289, 109] on div "hero . moveUp ( 2 ) hero . moveRight ( 2 ) pathFree = hero . canMoveRight ( ) s…" at bounding box center [295, 114] width 120 height 127
type textarea "hero.moveUp(3)"
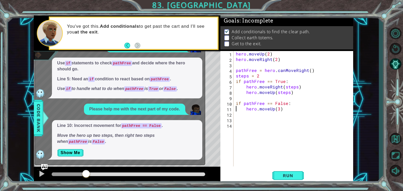
click at [287, 116] on div "hero . moveUp ( 2 ) hero . moveRight ( 2 ) pathFree = hero . canMoveRight ( ) s…" at bounding box center [295, 114] width 120 height 127
paste textarea "hero.moveRight(steps)"
click at [238, 114] on div "hero . moveUp ( 2 ) hero . moveRight ( 2 ) pathFree = hero . canMoveRight ( ) s…" at bounding box center [295, 114] width 120 height 127
click at [237, 115] on div "hero . moveUp ( 2 ) hero . moveRight ( 2 ) pathFree = hero . canMoveRight ( ) s…" at bounding box center [295, 114] width 120 height 127
click at [237, 116] on div "hero . moveUp ( 2 ) hero . moveRight ( 2 ) pathFree = hero . canMoveRight ( ) s…" at bounding box center [295, 114] width 120 height 127
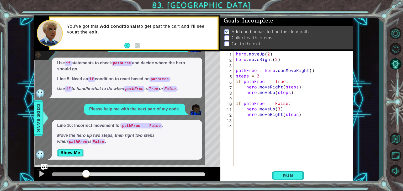
click at [279, 110] on div "hero . moveUp ( 2 ) hero . moveRight ( 2 ) pathFree = hero . canMoveRight ( ) s…" at bounding box center [295, 114] width 120 height 127
type textarea "hero.moveUp(2)"
click at [287, 174] on span "Run" at bounding box center [287, 175] width 21 height 5
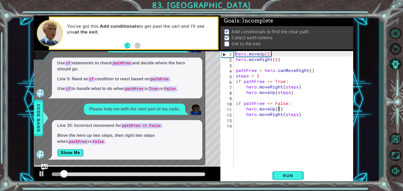
click at [185, 112] on div "Please help me with the next part of my code." at bounding box center [134, 109] width 101 height 11
click at [40, 129] on span "Code Bank" at bounding box center [38, 118] width 8 height 32
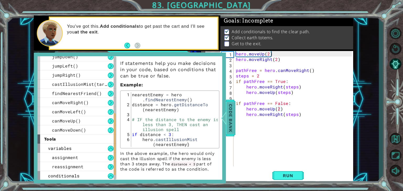
click at [228, 114] on span "Code Bank" at bounding box center [230, 118] width 8 height 32
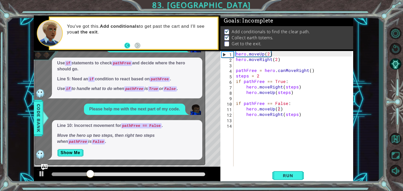
click at [128, 45] on button "Back" at bounding box center [129, 46] width 10 height 6
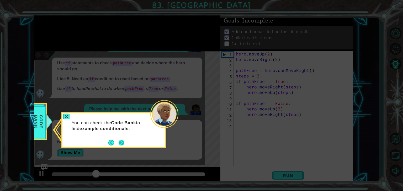
click at [119, 144] on button "Next" at bounding box center [121, 143] width 6 height 6
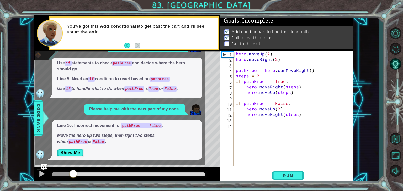
drag, startPoint x: 106, startPoint y: 174, endPoint x: 73, endPoint y: 179, distance: 33.9
click at [73, 179] on div at bounding box center [127, 175] width 186 height 17
click at [127, 90] on p "Use if to handle what to do when pathFree is True or False ." at bounding box center [127, 89] width 140 height 6
click at [120, 128] on div "What's the next thing I should do? Use if statements to check pathFree and deci…" at bounding box center [118, 100] width 167 height 119
click at [294, 125] on div "hero . moveUp ( 2 ) hero . moveRight ( 2 ) pathFree = hero . canMoveRight ( ) s…" at bounding box center [295, 114] width 120 height 127
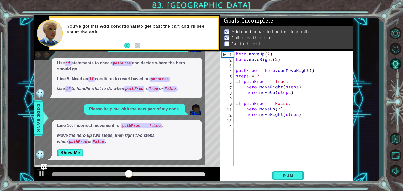
scroll to position [0, 0]
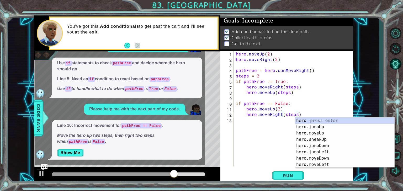
type textarea "hero.moveRight(steps)hero"
type textarea "hero.moveRight(steps)"
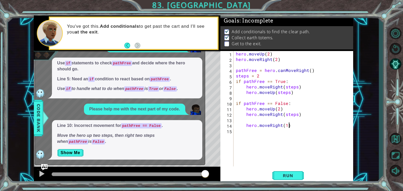
scroll to position [0, 3]
click at [286, 174] on span "Run" at bounding box center [287, 175] width 21 height 5
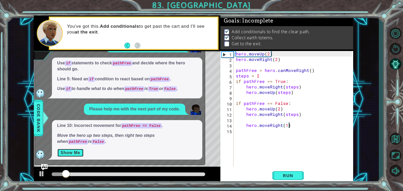
click at [73, 154] on button "Show Me" at bounding box center [70, 153] width 26 height 8
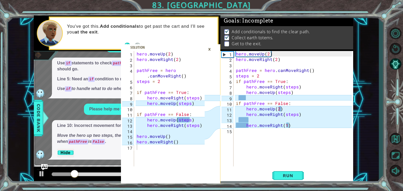
click at [207, 49] on div "×" at bounding box center [209, 49] width 8 height 9
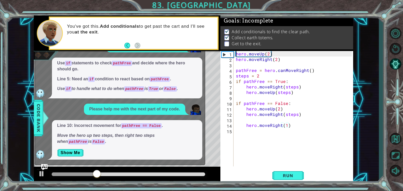
scroll to position [0, 2]
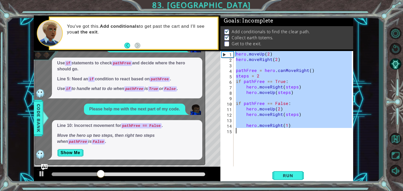
drag, startPoint x: 235, startPoint y: 55, endPoint x: 324, endPoint y: 143, distance: 125.3
click at [324, 143] on div "hero . moveUp ( 2 ) hero . moveRight ( 2 ) pathFree = hero . canMoveRight ( ) s…" at bounding box center [295, 114] width 120 height 127
type textarea "hero.moveRight(1)"
click at [396, 51] on button "Restart Level" at bounding box center [395, 49] width 15 height 14
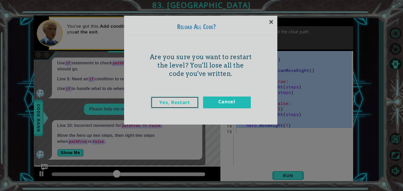
click at [185, 104] on link "Yes, Restart" at bounding box center [175, 103] width 48 height 12
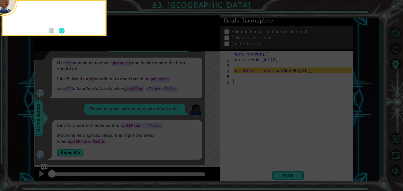
scroll to position [0, 0]
click at [61, 31] on button "Next" at bounding box center [62, 31] width 6 height 6
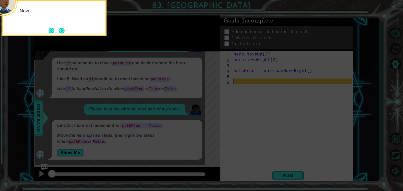
click at [61, 31] on button "Next" at bounding box center [61, 31] width 6 height 6
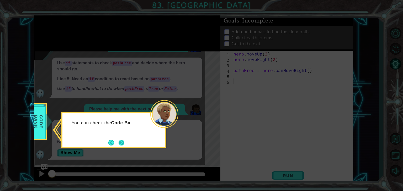
click at [120, 142] on button "Next" at bounding box center [122, 143] width 6 height 6
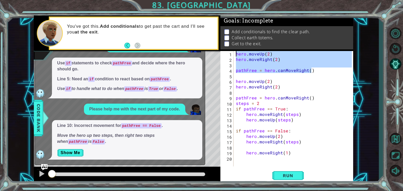
drag, startPoint x: 313, startPoint y: 72, endPoint x: 233, endPoint y: 54, distance: 82.2
click at [233, 54] on div "1 2 3 4 5 6 7 8 9 10 11 12 13 14 15 16 17 18 19 20 hero . moveUp ( 2 ) hero . m…" at bounding box center [285, 109] width 131 height 116
type textarea "hero.moveUp(2) hero.moveRight(2)"
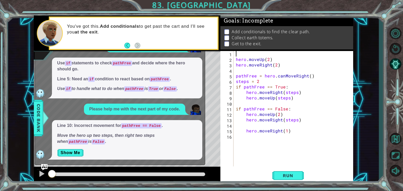
click at [235, 54] on div "hero . moveUp ( 2 ) hero . moveRight ( 2 ) pathFree = hero . canMoveRight ( ) s…" at bounding box center [295, 114] width 120 height 127
click at [235, 61] on div "hero . moveUp ( 2 ) hero . moveRight ( 2 ) pathFree = hero . canMoveRight ( ) s…" at bounding box center [295, 114] width 120 height 127
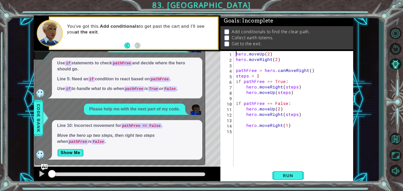
click at [300, 116] on div "hero . moveUp ( 2 ) hero . moveRight ( 2 ) pathFree = hero . canMoveRight ( ) s…" at bounding box center [295, 114] width 120 height 127
type textarea "hero.moveRight(steps)"
type textarea "h"
click at [287, 137] on div "hero . moveUp ( 2 ) hero . moveRight ( 2 ) pathFree = hero . canMoveRight ( ) s…" at bounding box center [295, 114] width 120 height 127
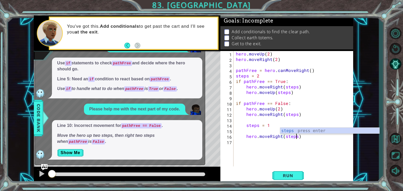
scroll to position [0, 3]
type textarea "hero.moveRight(steps)"
click at [288, 176] on span "Run" at bounding box center [287, 175] width 21 height 5
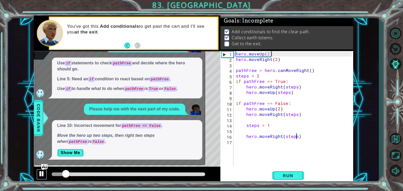
click at [40, 176] on div at bounding box center [41, 174] width 7 height 7
click at [393, 66] on button "AI Hint" at bounding box center [395, 64] width 15 height 14
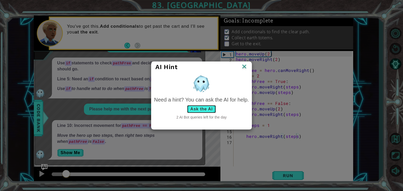
click at [205, 110] on button "Ask the AI" at bounding box center [201, 109] width 29 height 8
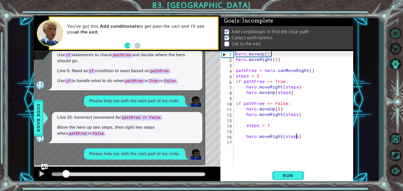
scroll to position [23, 0]
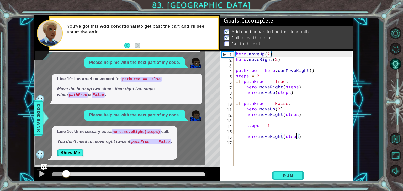
click at [268, 141] on div "hero . moveUp ( 2 ) hero . moveRight ( 2 ) pathFree = hero . canMoveRight ( ) s…" at bounding box center [295, 114] width 120 height 127
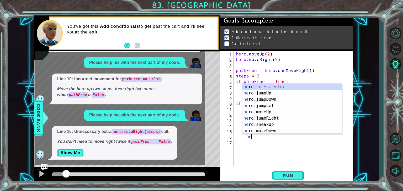
type textarea "h"
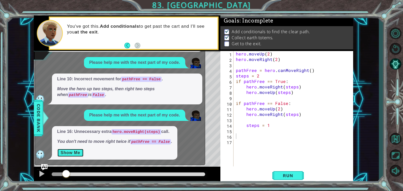
click at [77, 152] on button "Show Me" at bounding box center [70, 153] width 26 height 8
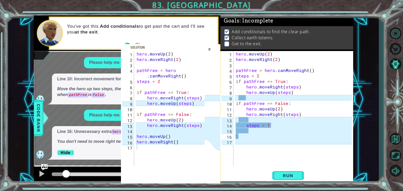
click at [208, 49] on div "×" at bounding box center [209, 49] width 8 height 9
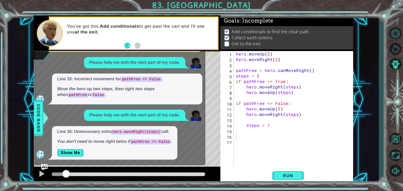
click at [278, 109] on div "hero . moveUp ( 2 ) hero . moveRight ( 2 ) pathFree = hero . canMoveRight ( ) s…" at bounding box center [295, 114] width 120 height 127
type textarea "hero.moveUp(1)"
click at [284, 175] on span "Run" at bounding box center [287, 175] width 21 height 5
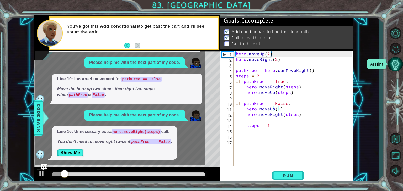
click at [395, 65] on button "AI Hint" at bounding box center [395, 64] width 15 height 14
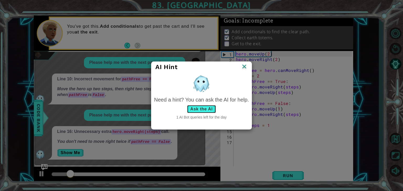
click at [209, 110] on button "Ask the AI" at bounding box center [201, 109] width 29 height 8
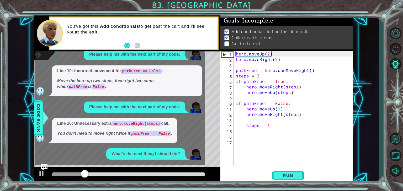
scroll to position [77, 0]
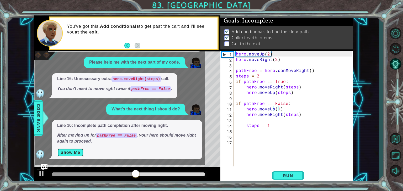
click at [71, 156] on button "Show Me" at bounding box center [70, 153] width 26 height 8
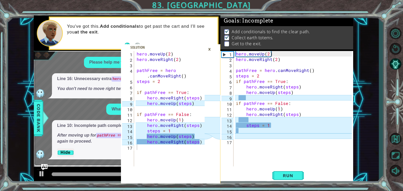
click at [208, 50] on div "×" at bounding box center [209, 49] width 8 height 9
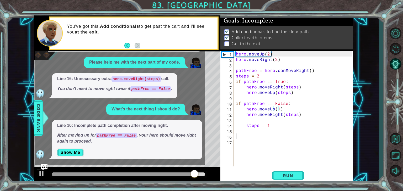
click at [250, 135] on div "hero . moveUp ( 2 ) hero . moveRight ( 2 ) pathFree = hero . canMoveRight ( ) s…" at bounding box center [295, 114] width 120 height 127
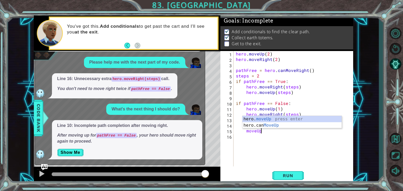
scroll to position [0, 1]
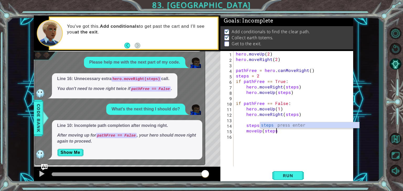
type textarea "moveUp(steps)"
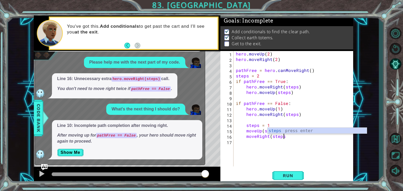
scroll to position [0, 3]
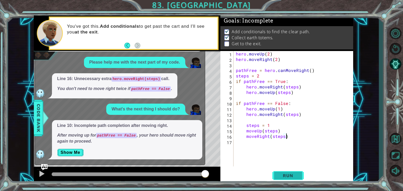
click at [277, 175] on button "Run" at bounding box center [287, 175] width 31 height 13
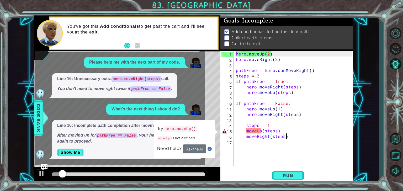
click at [246, 132] on div "hero . moveUp ( 2 ) hero . moveRight ( 2 ) pathFree = hero . canMoveRight ( ) s…" at bounding box center [295, 114] width 120 height 127
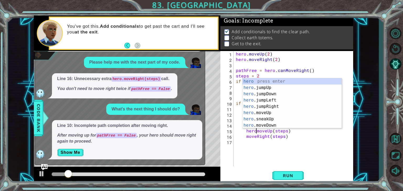
scroll to position [0, 1]
click at [246, 137] on div "hero . moveUp ( 2 ) hero . moveRight ( 2 ) pathFree = hero . canMoveRight ( ) s…" at bounding box center [295, 114] width 120 height 127
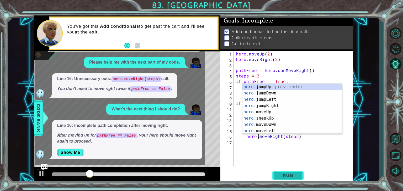
click at [281, 174] on span "Run" at bounding box center [287, 175] width 21 height 5
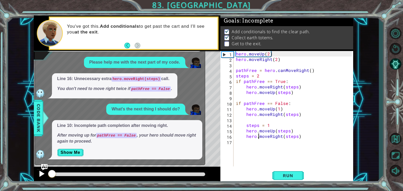
drag, startPoint x: 117, startPoint y: 175, endPoint x: 45, endPoint y: 171, distance: 72.5
click at [45, 171] on div at bounding box center [127, 175] width 186 height 17
click at [40, 176] on div at bounding box center [41, 174] width 7 height 7
click at [284, 175] on span "Run" at bounding box center [287, 175] width 21 height 5
click at [224, 56] on div "1" at bounding box center [228, 55] width 12 height 6
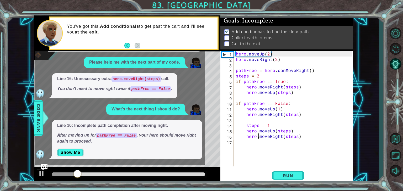
type textarea "hero.moveUp(2)"
drag, startPoint x: 96, startPoint y: 174, endPoint x: 75, endPoint y: 173, distance: 20.5
click at [75, 173] on div at bounding box center [63, 175] width 23 height 4
click at [394, 36] on button "Level Options" at bounding box center [395, 33] width 15 height 14
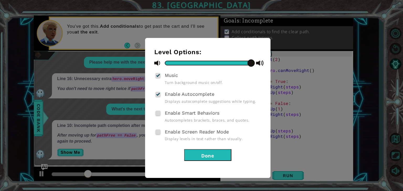
click at [221, 162] on div "Level Options: Music Turn background music on/off. Enable Autocomplete Displays…" at bounding box center [207, 108] width 125 height 140
click at [221, 156] on button "Done" at bounding box center [207, 155] width 47 height 12
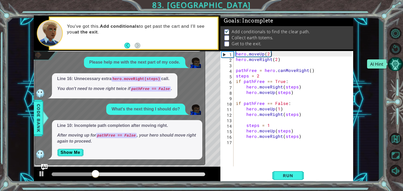
click at [393, 65] on button "AI Hint" at bounding box center [395, 64] width 15 height 14
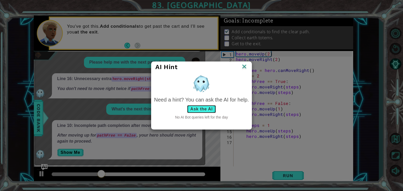
click at [210, 109] on button "Ask the AI" at bounding box center [201, 109] width 29 height 8
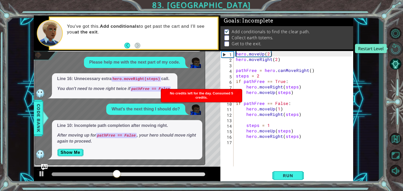
click at [396, 49] on button "Restart Level" at bounding box center [395, 49] width 15 height 14
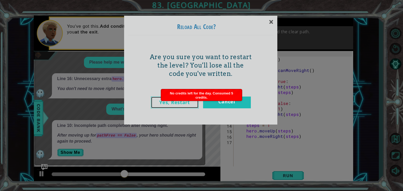
click at [177, 106] on link "Yes, Restart" at bounding box center [175, 103] width 48 height 12
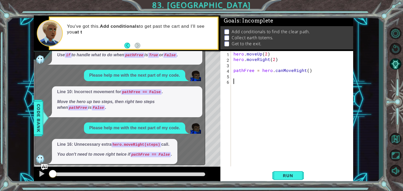
scroll to position [0, 0]
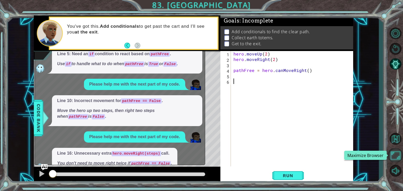
click at [392, 159] on button "Maximize Browser" at bounding box center [395, 156] width 15 height 14
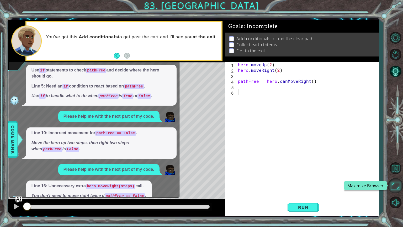
click at [392, 181] on button "Maximize Browser" at bounding box center [395, 185] width 15 height 15
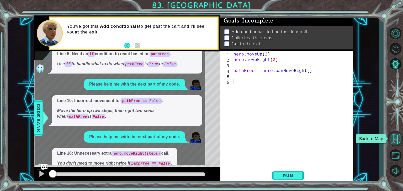
click at [397, 144] on button "Back to Map" at bounding box center [395, 138] width 15 height 15
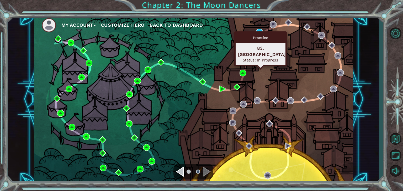
click at [259, 33] on div "Practice" at bounding box center [260, 38] width 50 height 10
click at [259, 30] on img at bounding box center [259, 32] width 7 height 7
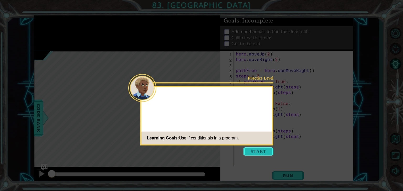
click at [246, 152] on button "Start" at bounding box center [258, 152] width 30 height 8
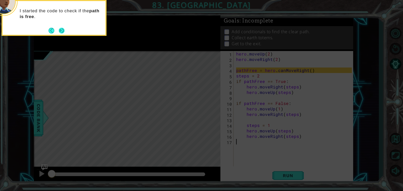
click at [60, 32] on button "Next" at bounding box center [62, 31] width 6 height 6
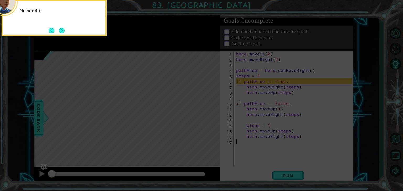
click at [60, 32] on button "Next" at bounding box center [61, 30] width 9 height 9
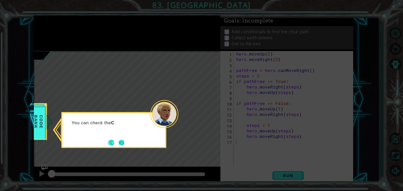
click at [122, 141] on button "Next" at bounding box center [121, 143] width 9 height 9
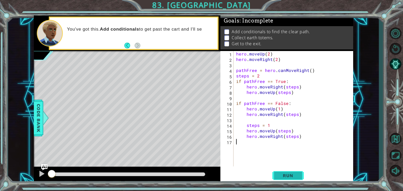
click at [287, 176] on span "Run" at bounding box center [287, 175] width 21 height 5
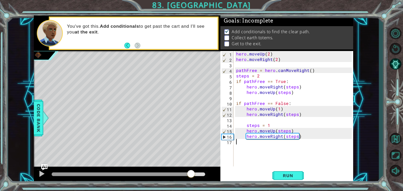
drag, startPoint x: 58, startPoint y: 174, endPoint x: 191, endPoint y: 177, distance: 133.2
click at [191, 177] on div at bounding box center [190, 174] width 9 height 9
click at [269, 124] on div "hero . moveUp ( 2 ) hero . moveRight ( 2 ) pathFree = hero . canMoveRight ( ) s…" at bounding box center [294, 114] width 119 height 127
click at [297, 138] on div "hero . moveUp ( 2 ) hero . moveRight ( 2 ) pathFree = hero . canMoveRight ( ) s…" at bounding box center [294, 114] width 119 height 127
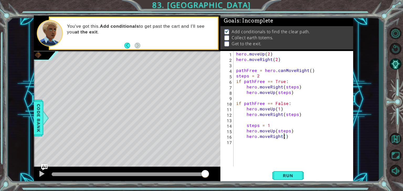
type textarea "hero.moveRight(2)"
click at [286, 144] on div "hero . moveUp ( 2 ) hero . moveRight ( 2 ) pathFree = hero . canMoveRight ( ) s…" at bounding box center [294, 114] width 119 height 127
click at [286, 145] on div "hero . moveUp ( 2 ) hero . moveRight ( 2 ) pathFree = hero . canMoveRight ( ) s…" at bounding box center [294, 114] width 119 height 127
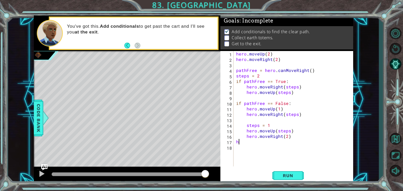
click at [245, 131] on div "hero . moveUp ( 2 ) hero . moveRight ( 2 ) pathFree = hero . canMoveRight ( ) s…" at bounding box center [294, 114] width 119 height 127
click at [245, 138] on div "hero . moveUp ( 2 ) hero . moveRight ( 2 ) pathFree = hero . canMoveRight ( ) s…" at bounding box center [294, 114] width 119 height 127
click at [246, 127] on div "hero . moveUp ( 2 ) hero . moveRight ( 2 ) pathFree = hero . canMoveRight ( ) s…" at bounding box center [294, 114] width 119 height 127
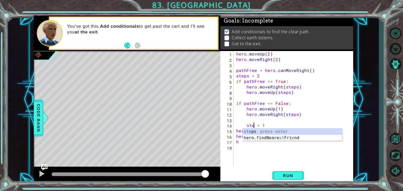
scroll to position [0, 1]
click at [245, 126] on div "hero . moveUp ( 2 ) hero . moveRight ( 2 ) pathFree = hero . canMoveRight ( ) s…" at bounding box center [294, 114] width 119 height 127
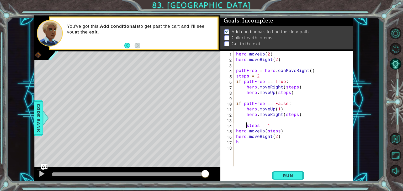
type textarea "steps = 1"
click at [250, 146] on div "hero . moveUp ( 2 ) hero . moveRight ( 2 ) pathFree = hero . canMoveRight ( ) s…" at bounding box center [294, 114] width 119 height 127
click at [250, 145] on div "hero . moveUp ( 2 ) hero . moveRight ( 2 ) pathFree = hero . canMoveRight ( ) s…" at bounding box center [294, 114] width 119 height 127
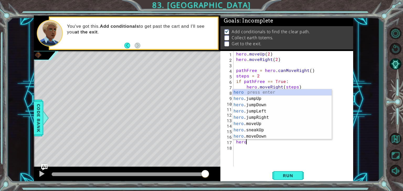
type textarea "hero."
click at [255, 154] on div "hero . moveUp ( 2 ) hero . moveRight ( 2 ) pathFree = hero . canMoveRight ( ) s…" at bounding box center [294, 114] width 119 height 127
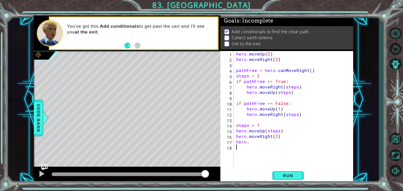
scroll to position [0, 0]
click at [253, 141] on div "hero . moveUp ( 2 ) hero . moveRight ( 2 ) pathFree = hero . canMoveRight ( ) s…" at bounding box center [294, 114] width 119 height 127
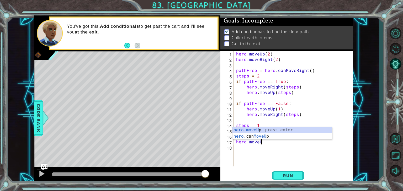
scroll to position [0, 1]
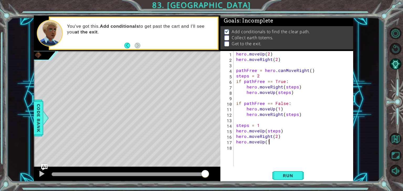
type textarea "hero.moveUp(1)"
click at [257, 150] on div "hero . moveUp ( 2 ) hero . moveRight ( 2 ) pathFree = hero . canMoveRight ( ) s…" at bounding box center [294, 114] width 119 height 127
type textarea "hero.moveRight(1)"
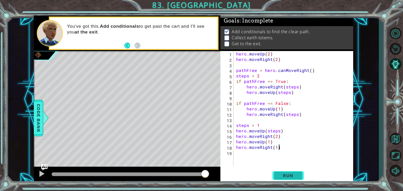
click at [283, 175] on span "Run" at bounding box center [287, 175] width 21 height 5
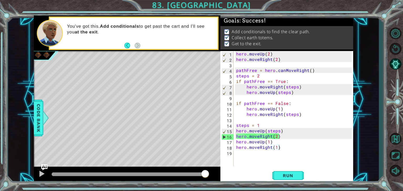
drag, startPoint x: 77, startPoint y: 172, endPoint x: 231, endPoint y: 179, distance: 154.6
click at [231, 179] on body "1 ההההההההההההההההההההההההההההההההההההההההההההההההההההההההההההההההההההההההההההה…" at bounding box center [201, 95] width 403 height 191
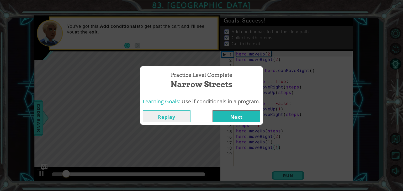
click at [237, 120] on button "Next" at bounding box center [236, 117] width 48 height 12
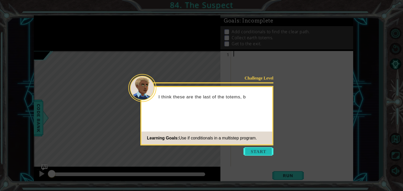
click at [247, 151] on button "Start" at bounding box center [258, 152] width 30 height 8
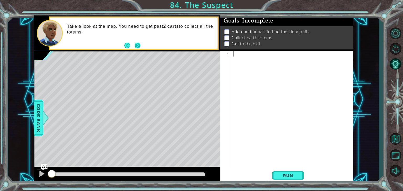
click at [137, 45] on button "Next" at bounding box center [137, 45] width 7 height 7
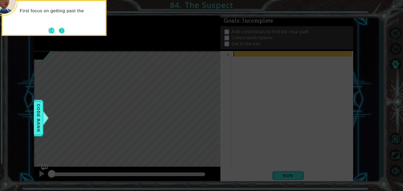
click at [61, 32] on button "Next" at bounding box center [61, 30] width 7 height 7
